Goal: Information Seeking & Learning: Learn about a topic

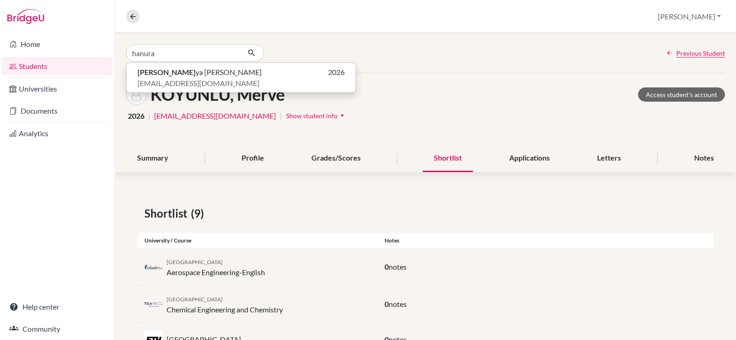
type input "hanura"
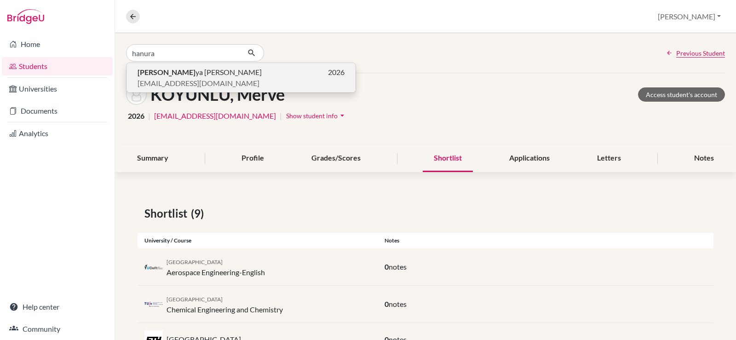
click at [210, 71] on p "Hanura ya BOOPATHI 2026" at bounding box center [240, 72] width 207 height 11
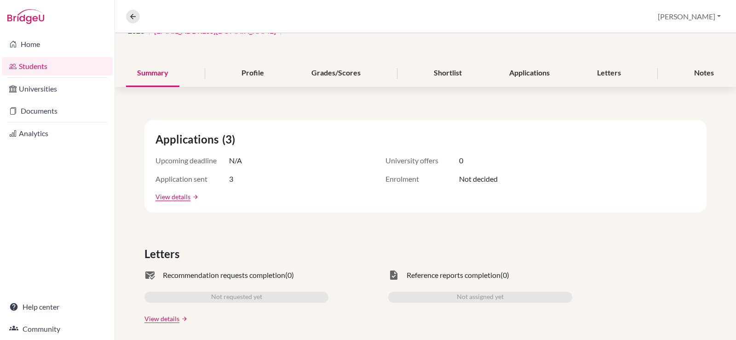
scroll to position [92, 0]
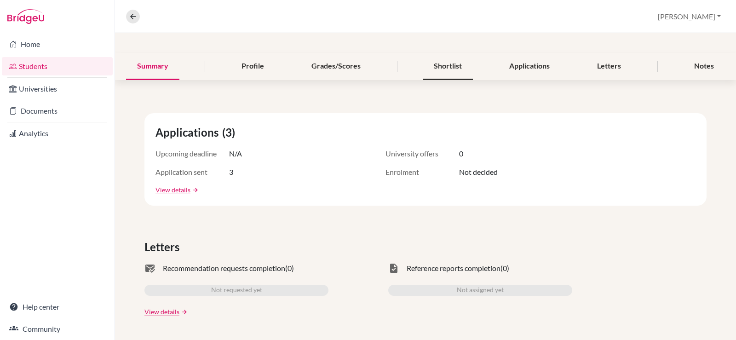
click at [446, 64] on div "Shortlist" at bounding box center [448, 66] width 50 height 27
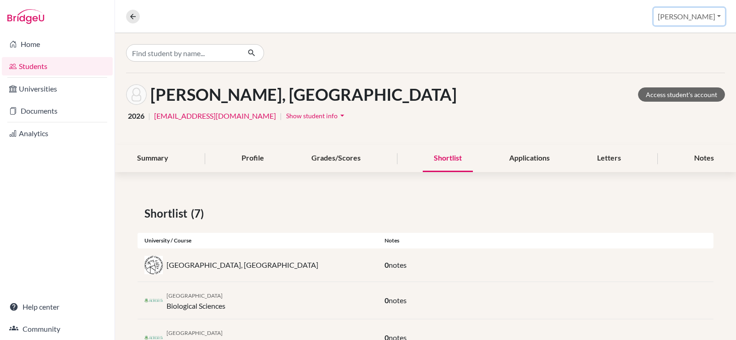
click at [707, 16] on button "[PERSON_NAME]" at bounding box center [688, 16] width 71 height 17
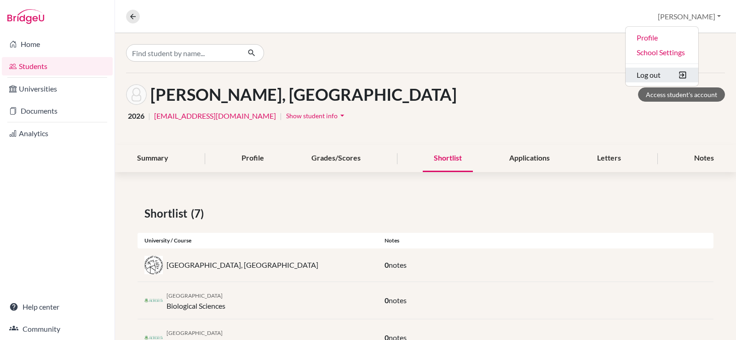
click at [673, 71] on button "Log out" at bounding box center [661, 75] width 73 height 15
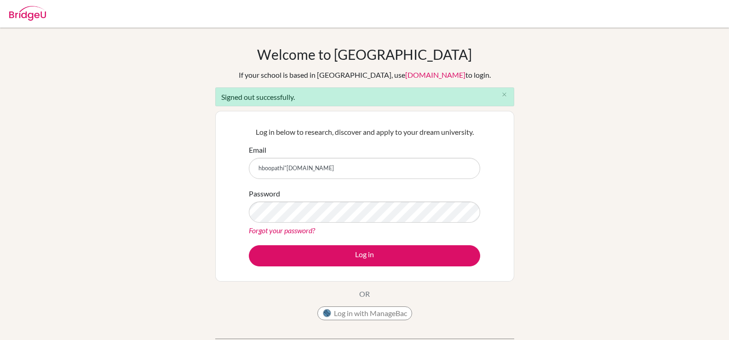
click at [286, 172] on input "hboopathi"[DOMAIN_NAME]" at bounding box center [364, 168] width 231 height 21
type input "[EMAIL_ADDRESS][DOMAIN_NAME]"
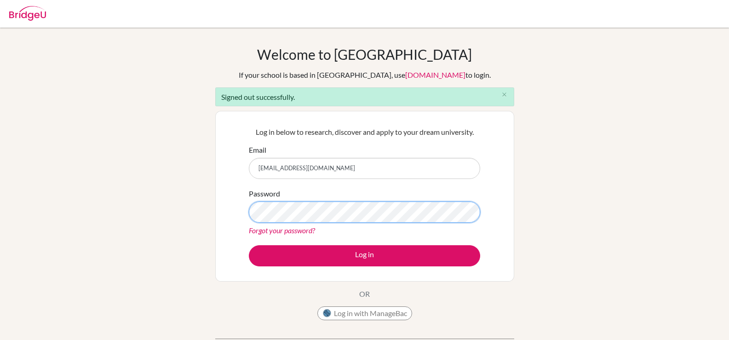
click at [249, 245] on button "Log in" at bounding box center [364, 255] width 231 height 21
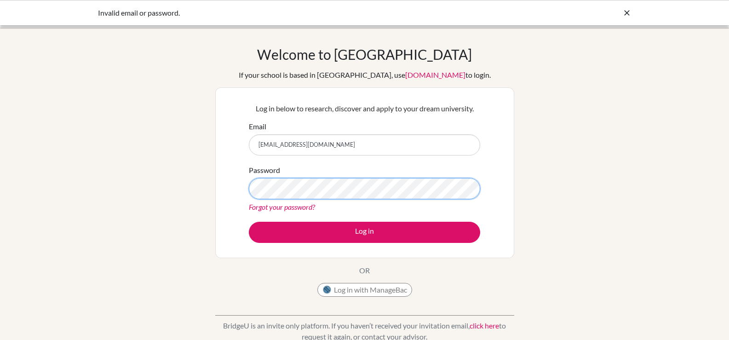
click at [249, 222] on button "Log in" at bounding box center [364, 232] width 231 height 21
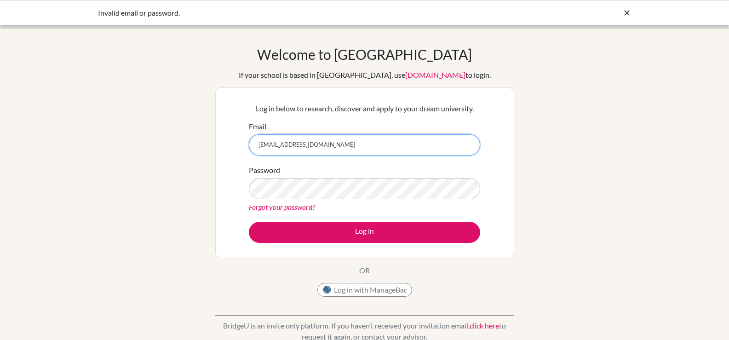
drag, startPoint x: 356, startPoint y: 146, endPoint x: 228, endPoint y: 130, distance: 128.8
click at [222, 135] on div "Log in below to research, discover and apply to your dream university. Email hb…" at bounding box center [364, 172] width 299 height 171
type input "celsanady@cesegypt.com"
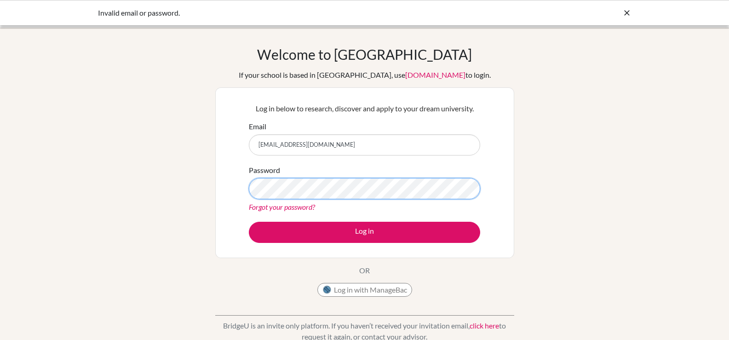
click at [249, 222] on button "Log in" at bounding box center [364, 232] width 231 height 21
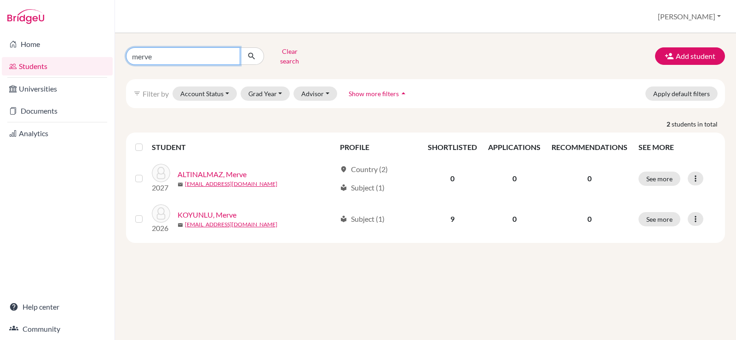
click at [211, 54] on input "merve" at bounding box center [183, 55] width 114 height 17
type input "m"
type input "hanu"
click button "submit" at bounding box center [252, 55] width 24 height 17
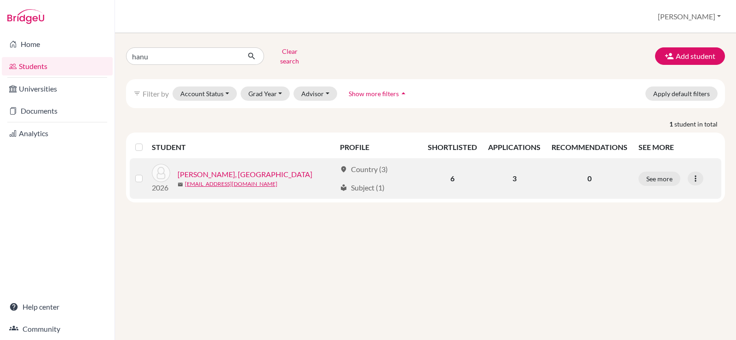
click at [230, 169] on link "[PERSON_NAME], [GEOGRAPHIC_DATA]" at bounding box center [244, 174] width 135 height 11
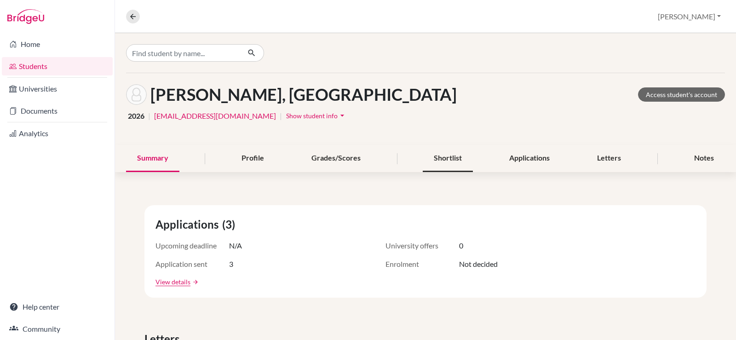
click at [440, 159] on div "Shortlist" at bounding box center [448, 158] width 50 height 27
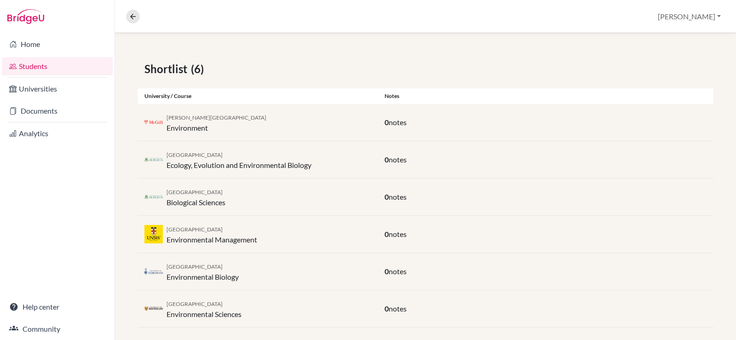
scroll to position [154, 0]
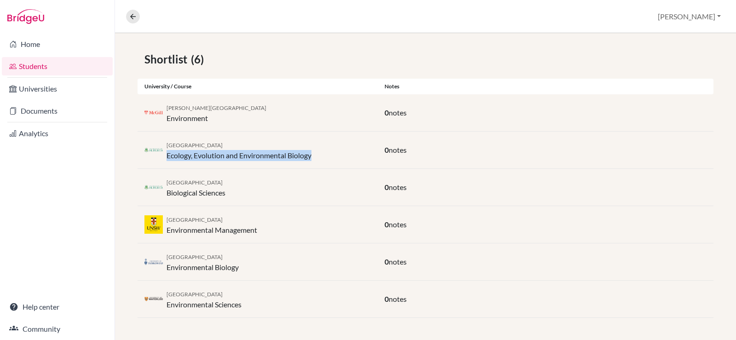
drag, startPoint x: 315, startPoint y: 157, endPoint x: 164, endPoint y: 160, distance: 150.9
click at [164, 160] on div "[GEOGRAPHIC_DATA] Ecology, Evolution and Environmental Biology" at bounding box center [257, 150] width 240 height 22
copy div "Ecology, Evolution and Environmental Biology"
drag, startPoint x: 239, startPoint y: 189, endPoint x: 172, endPoint y: 193, distance: 67.2
click at [170, 193] on div "University of Alberta Biological Sciences" at bounding box center [257, 187] width 240 height 22
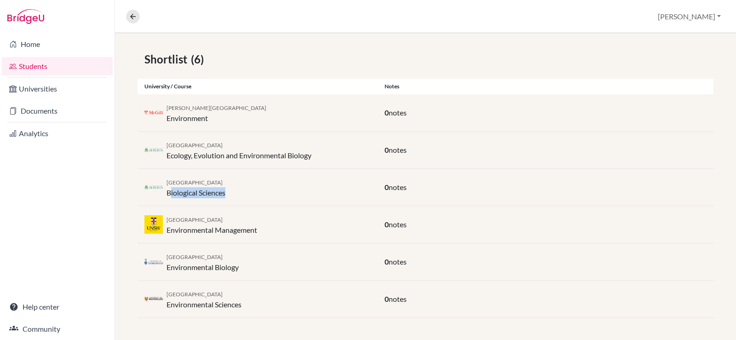
copy div "iological Sciences"
click at [249, 207] on div "University of New South Wales Environmental Management 0 notes" at bounding box center [425, 224] width 576 height 37
drag, startPoint x: 228, startPoint y: 196, endPoint x: 166, endPoint y: 197, distance: 61.2
click at [166, 198] on div "University of Alberta Biological Sciences" at bounding box center [257, 187] width 240 height 22
copy div "Biological Sciences"
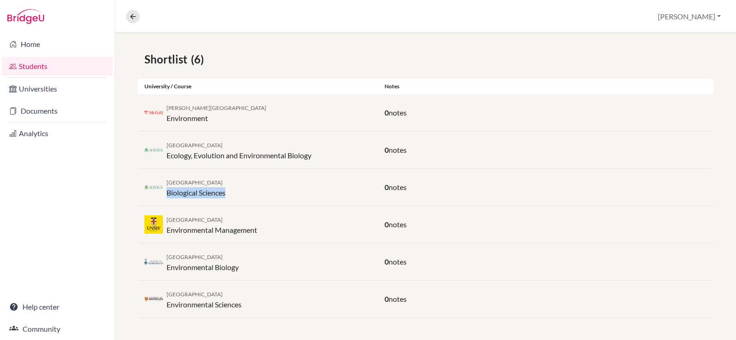
drag, startPoint x: 231, startPoint y: 254, endPoint x: 165, endPoint y: 261, distance: 66.1
click at [165, 261] on div "University of Toronto Environmental Biology" at bounding box center [257, 262] width 240 height 22
copy span "[GEOGRAPHIC_DATA]"
drag, startPoint x: 250, startPoint y: 270, endPoint x: 168, endPoint y: 269, distance: 81.8
click at [168, 269] on div "University of Toronto Environmental Biology" at bounding box center [257, 262] width 240 height 22
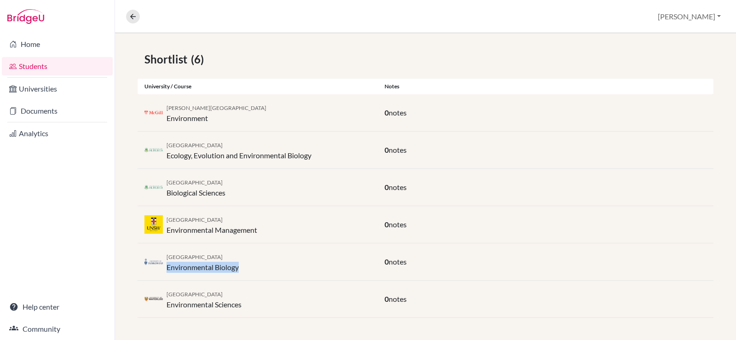
copy div "Environmental Biology"
drag, startPoint x: 217, startPoint y: 109, endPoint x: 170, endPoint y: 105, distance: 47.0
click at [168, 106] on div "McGill University Environment" at bounding box center [257, 113] width 240 height 22
copy span "McGill University"
drag, startPoint x: 197, startPoint y: 120, endPoint x: 169, endPoint y: 123, distance: 28.7
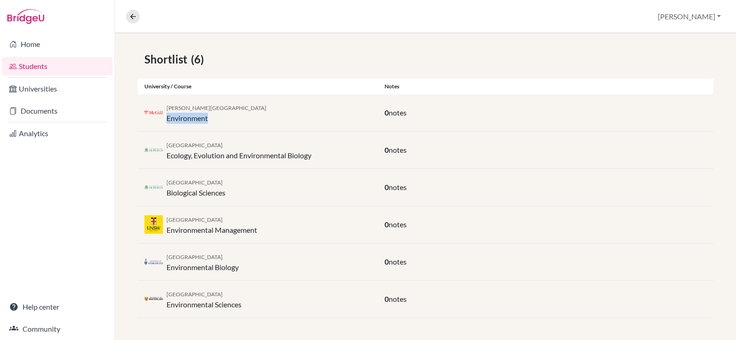
click at [168, 123] on div "McGill University Environment" at bounding box center [257, 113] width 240 height 22
copy div "Environment"
click at [133, 14] on icon at bounding box center [133, 16] width 8 height 8
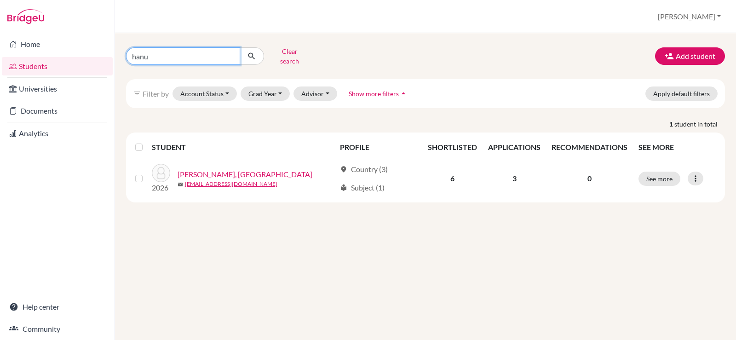
click at [177, 54] on input "hanu" at bounding box center [183, 55] width 114 height 17
drag, startPoint x: 177, startPoint y: 54, endPoint x: 115, endPoint y: 57, distance: 62.1
click at [115, 57] on div "hanu Clear search Add student filter_list Filter by Account Status Active accou…" at bounding box center [425, 186] width 621 height 307
click at [714, 18] on button "[PERSON_NAME]" at bounding box center [688, 16] width 71 height 17
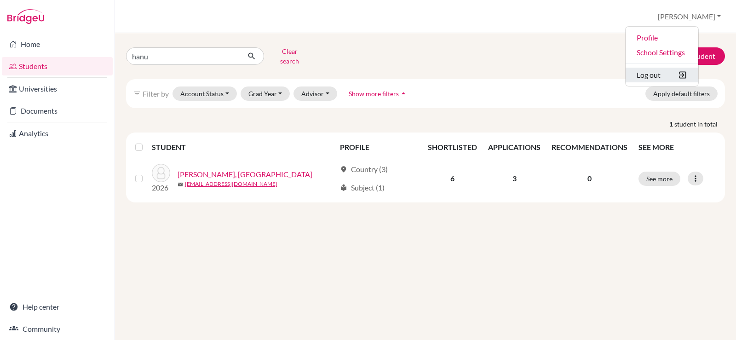
click at [680, 73] on button "Log out" at bounding box center [661, 75] width 73 height 15
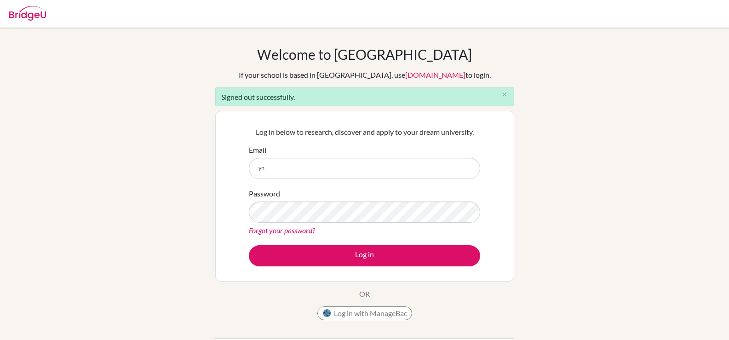
type input "y"
type input "celsanady@cesegypt.com"
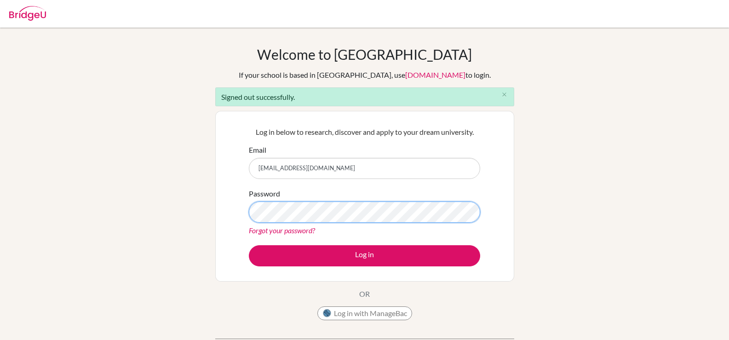
click at [249, 245] on button "Log in" at bounding box center [364, 255] width 231 height 21
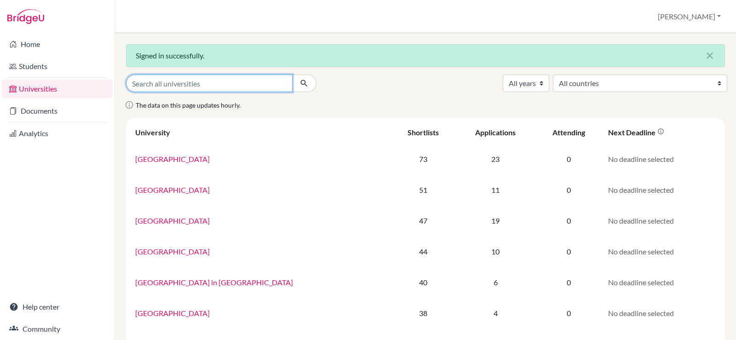
drag, startPoint x: 0, startPoint y: 0, endPoint x: 211, endPoint y: 89, distance: 228.9
click at [211, 89] on input "Search all universities" at bounding box center [209, 82] width 166 height 17
type input "youssef"
click at [292, 74] on button "submit" at bounding box center [304, 82] width 24 height 17
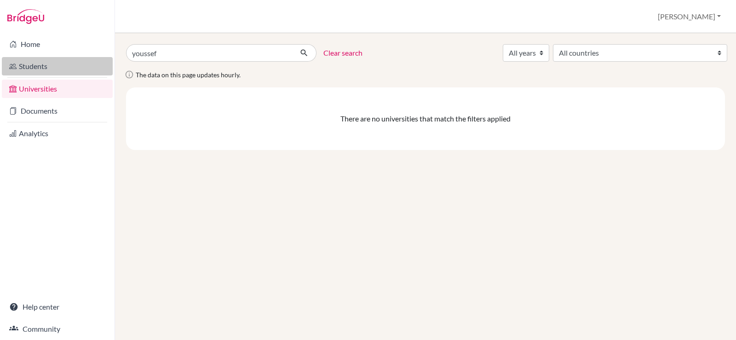
click at [45, 61] on link "Students" at bounding box center [57, 66] width 111 height 18
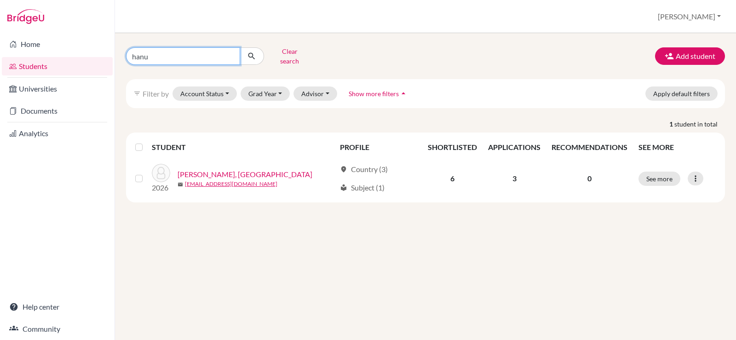
click at [177, 59] on input "hanu" at bounding box center [183, 55] width 114 height 17
type input "h"
type input "youssef"
click button "submit" at bounding box center [252, 55] width 24 height 17
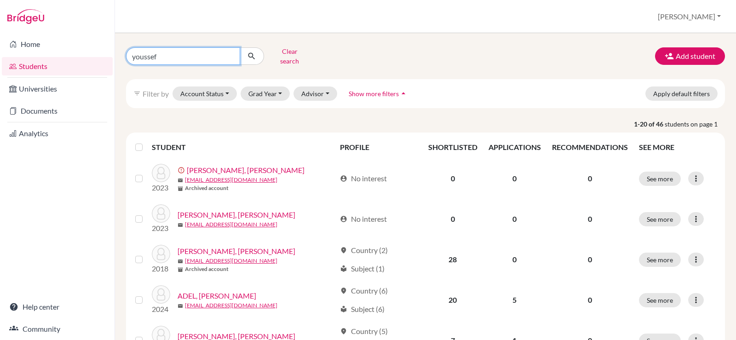
click at [171, 53] on input "youssef" at bounding box center [183, 55] width 114 height 17
type input "y"
type input "neamatalla"
click button "submit" at bounding box center [252, 55] width 24 height 17
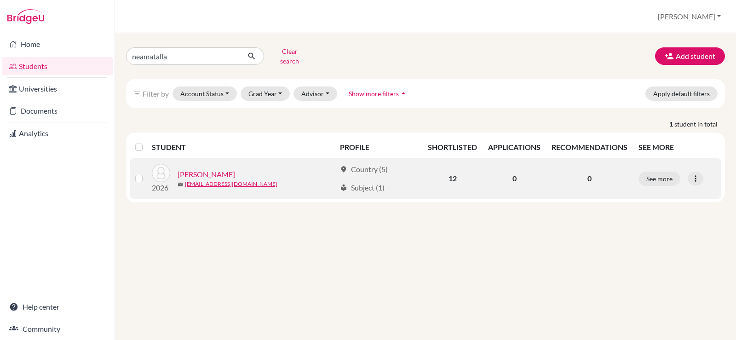
click at [235, 169] on link "[PERSON_NAME]" at bounding box center [205, 174] width 57 height 11
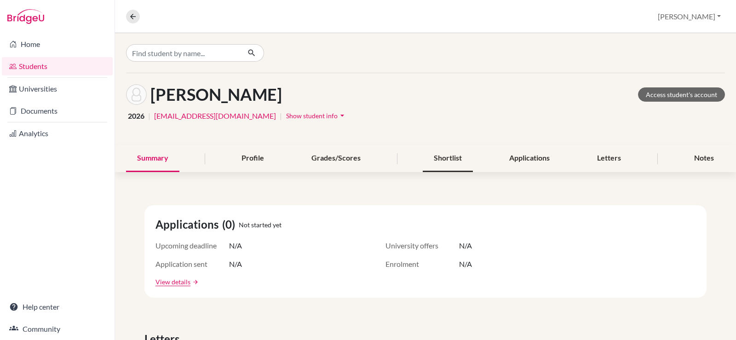
click at [451, 164] on div "Shortlist" at bounding box center [448, 158] width 50 height 27
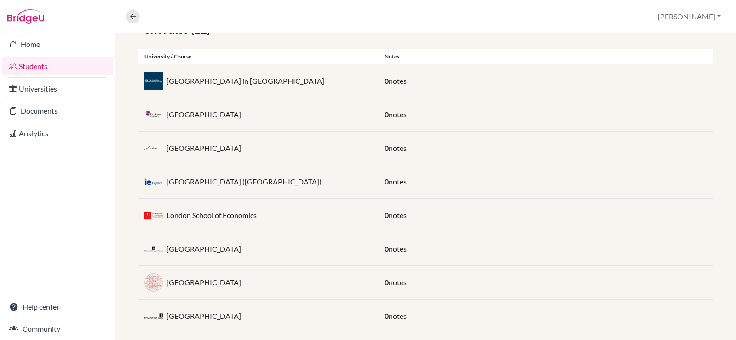
scroll to position [138, 0]
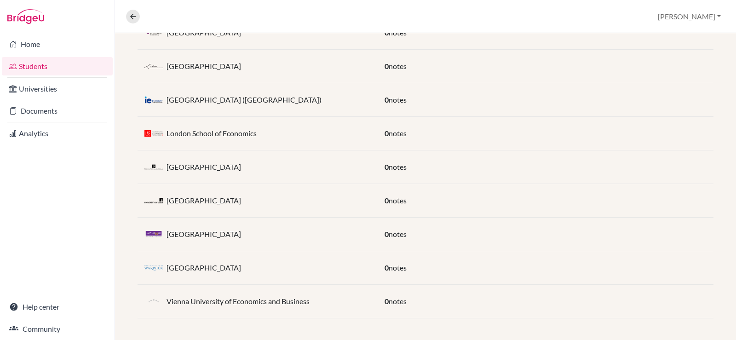
scroll to position [233, 0]
drag, startPoint x: 301, startPoint y: 141, endPoint x: 292, endPoint y: 138, distance: 9.2
click at [292, 140] on div "London School of Economics" at bounding box center [257, 133] width 240 height 18
drag, startPoint x: 283, startPoint y: 133, endPoint x: 161, endPoint y: 134, distance: 122.3
click at [161, 134] on div "London School of Economics" at bounding box center [257, 133] width 240 height 18
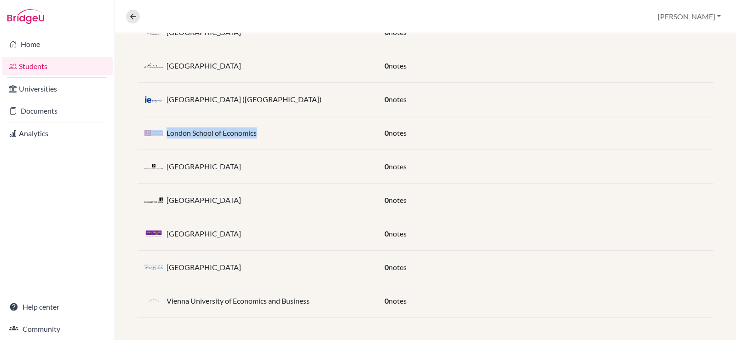
copy div "London School of Economics"
drag, startPoint x: 248, startPoint y: 274, endPoint x: 166, endPoint y: 265, distance: 82.8
click at [166, 265] on div "[GEOGRAPHIC_DATA]" at bounding box center [257, 267] width 240 height 18
copy p "[GEOGRAPHIC_DATA]"
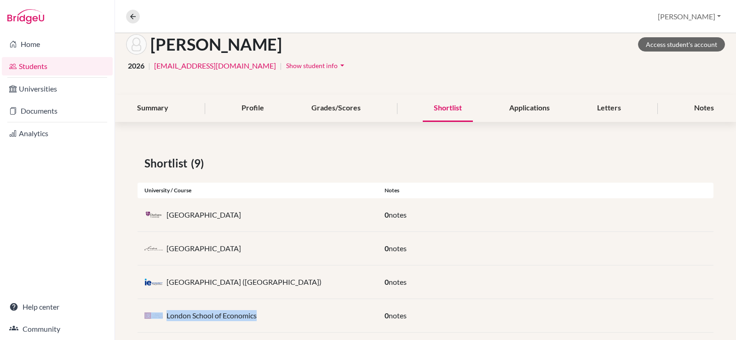
scroll to position [49, 0]
